Goal: Transaction & Acquisition: Purchase product/service

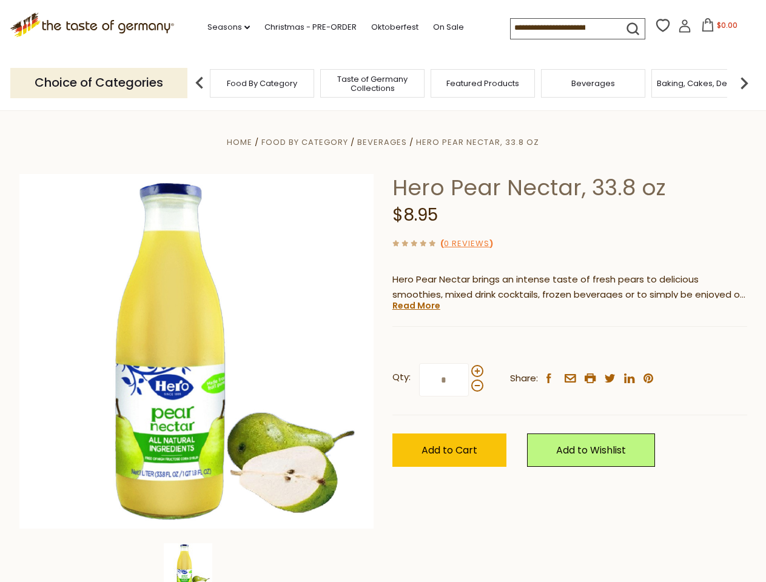
click at [383, 291] on div "Home Food By Category [GEOGRAPHIC_DATA] Hero Pear Nectar, 33.8 oz Hero Pear Nec…" at bounding box center [383, 368] width 746 height 467
click at [224, 27] on link "Seasons dropdown_arrow" at bounding box center [228, 27] width 42 height 13
click at [563, 28] on input at bounding box center [561, 27] width 102 height 17
click at [717, 28] on span "$0.00" at bounding box center [727, 25] width 21 height 10
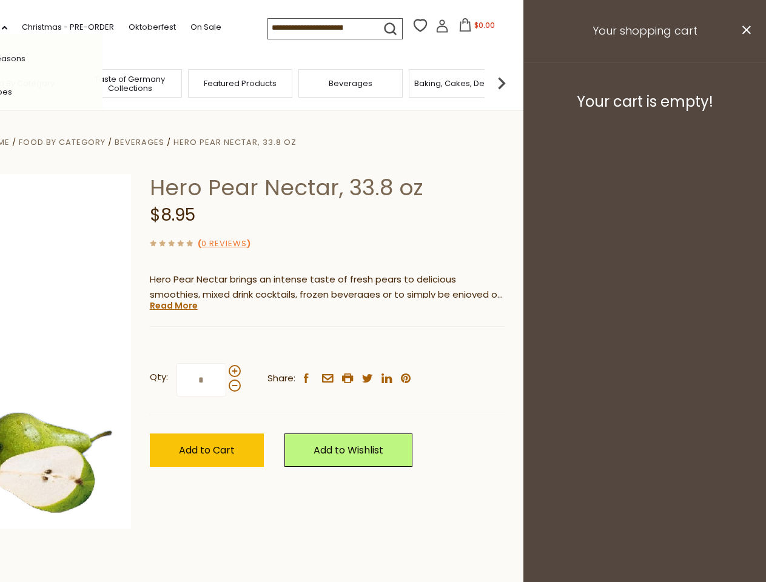
click at [102, 82] on div "All Seasons Recipes Game Day [DATE] [DATE] [DATE][PERSON_NAME] [DATE] Springfes…" at bounding box center [34, 291] width 138 height 514
click at [513, 82] on img at bounding box center [501, 83] width 24 height 24
click at [383, 346] on div "Qty: * Share: facebook email printer twitter linkedin pinterest" at bounding box center [327, 380] width 355 height 70
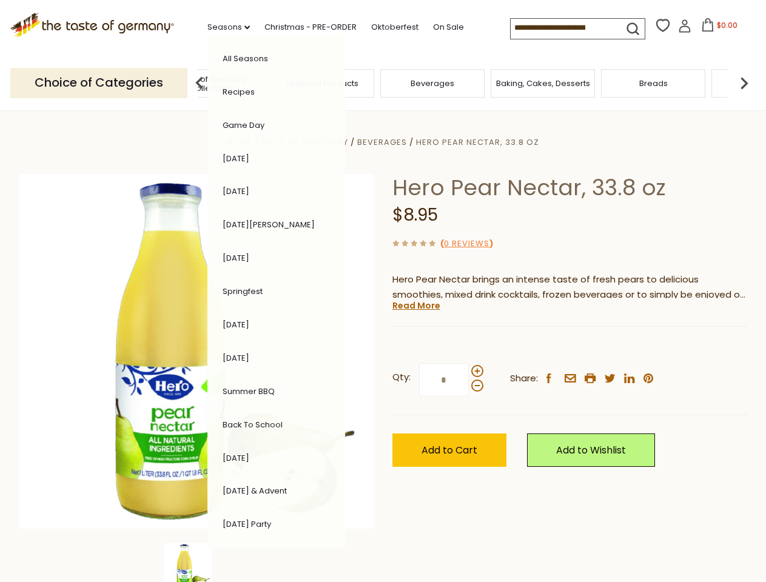
click at [196, 563] on img at bounding box center [188, 567] width 48 height 48
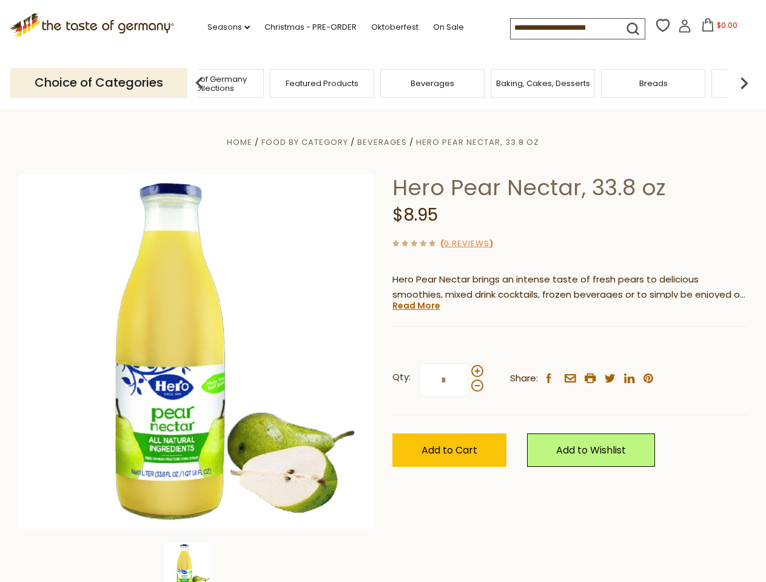
click at [196, 563] on img at bounding box center [188, 567] width 48 height 48
click at [415, 306] on link "Read More" at bounding box center [416, 305] width 48 height 12
